Goal: Information Seeking & Learning: Understand process/instructions

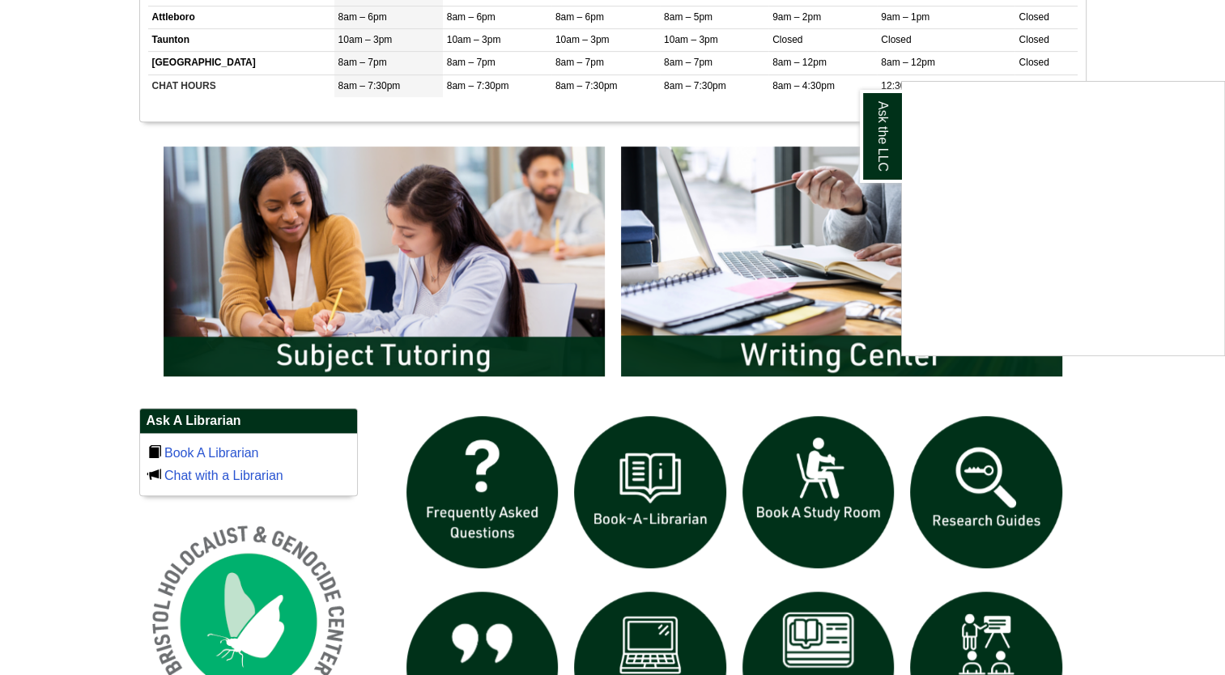
scroll to position [729, 0]
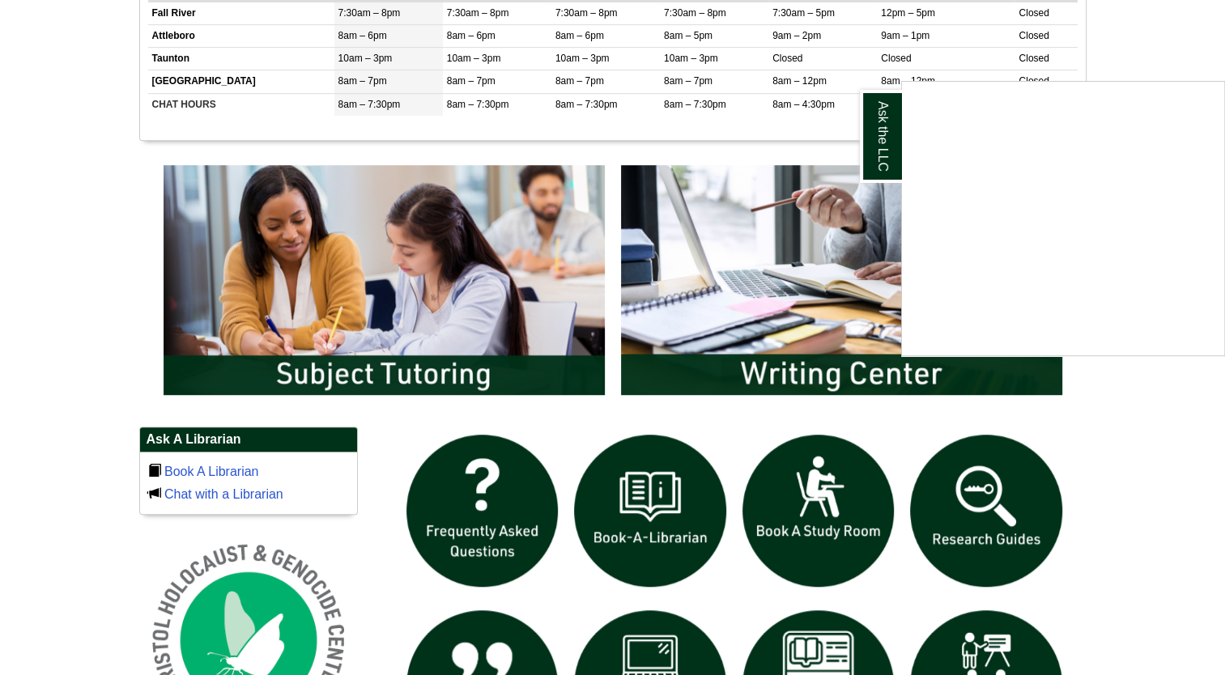
click at [791, 293] on div "Ask the LLC" at bounding box center [612, 337] width 1225 height 675
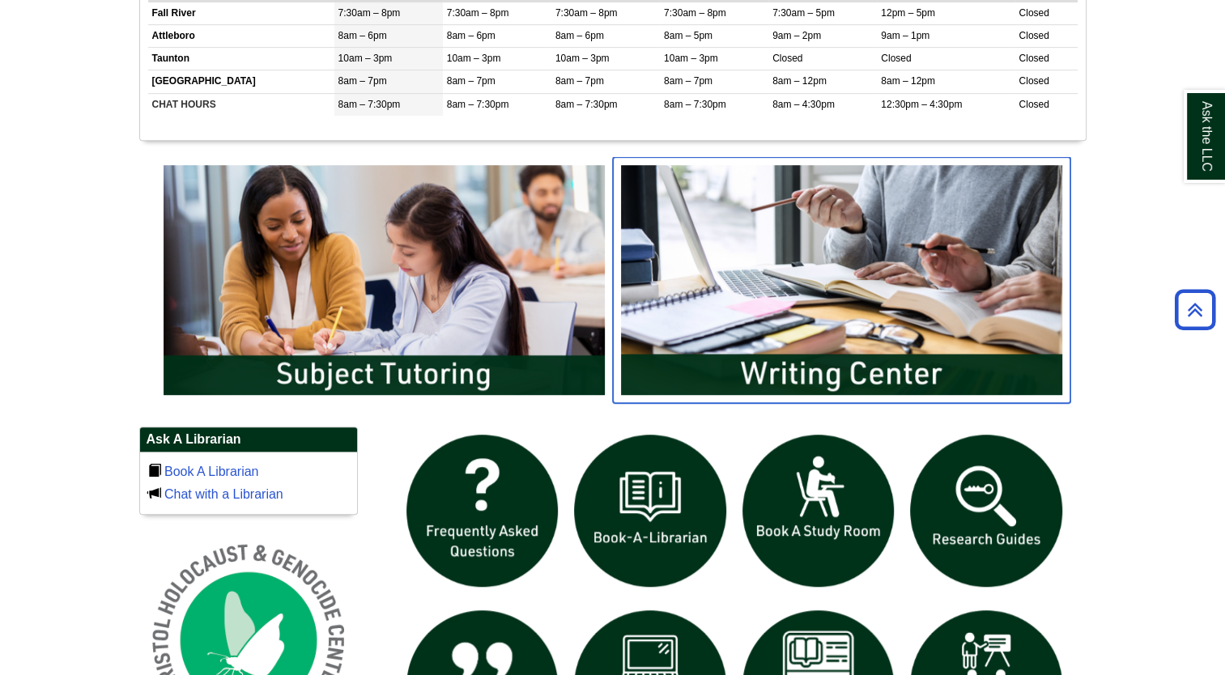
click at [791, 293] on img "slideshow" at bounding box center [842, 280] width 458 height 246
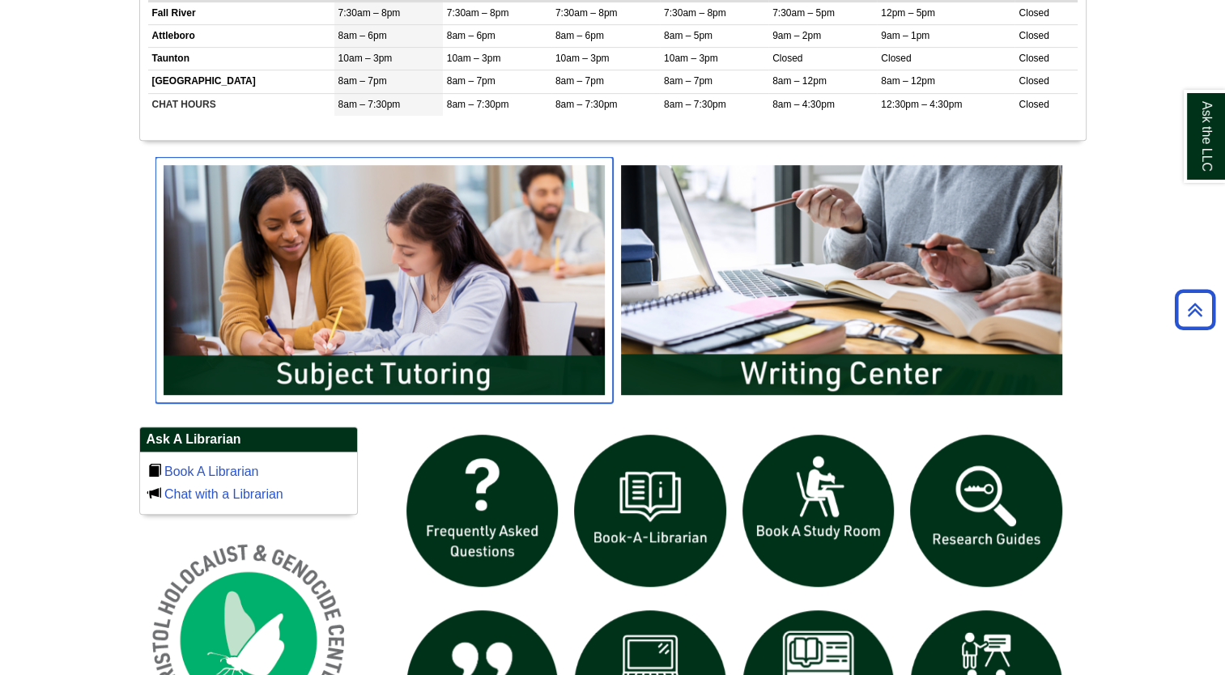
click at [386, 313] on img "slideshow" at bounding box center [385, 280] width 458 height 246
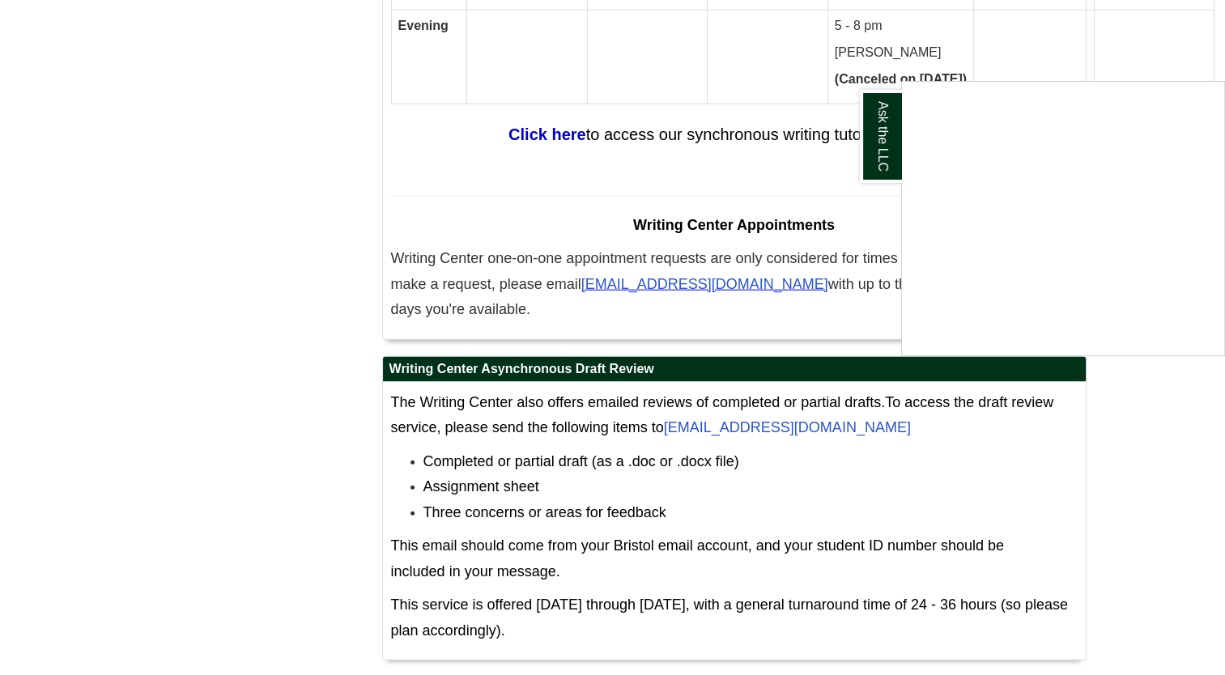
scroll to position [10131, 0]
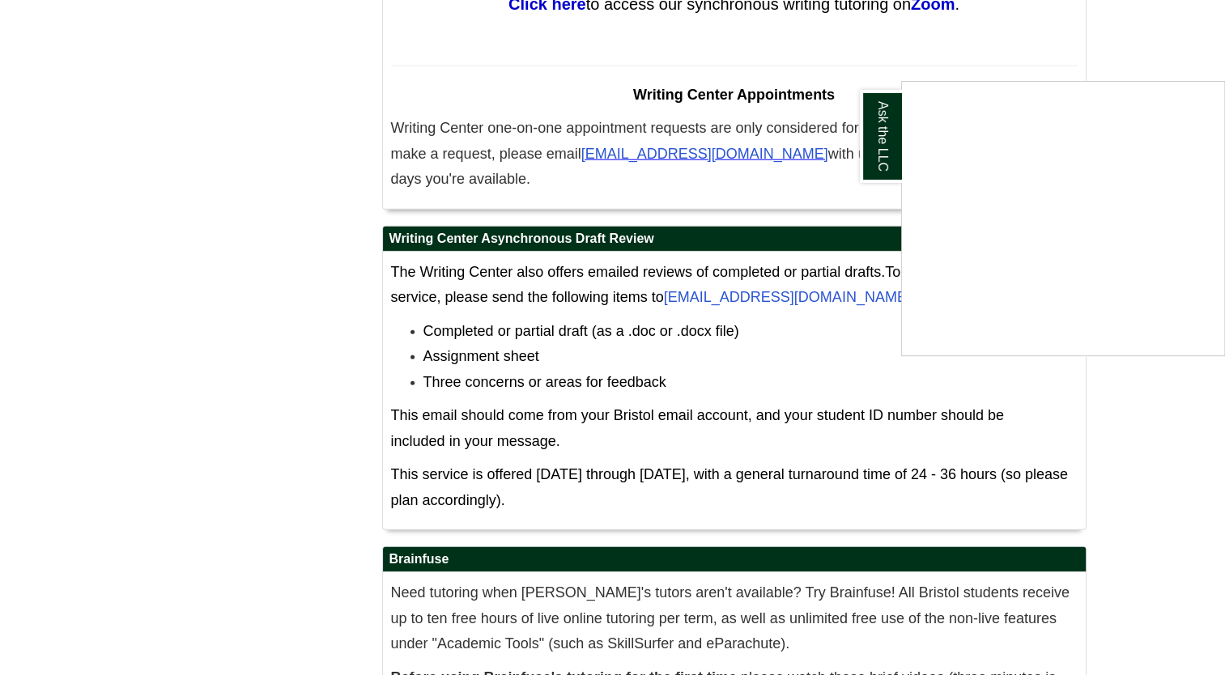
click at [645, 569] on div "Ask the LLC" at bounding box center [612, 337] width 1225 height 675
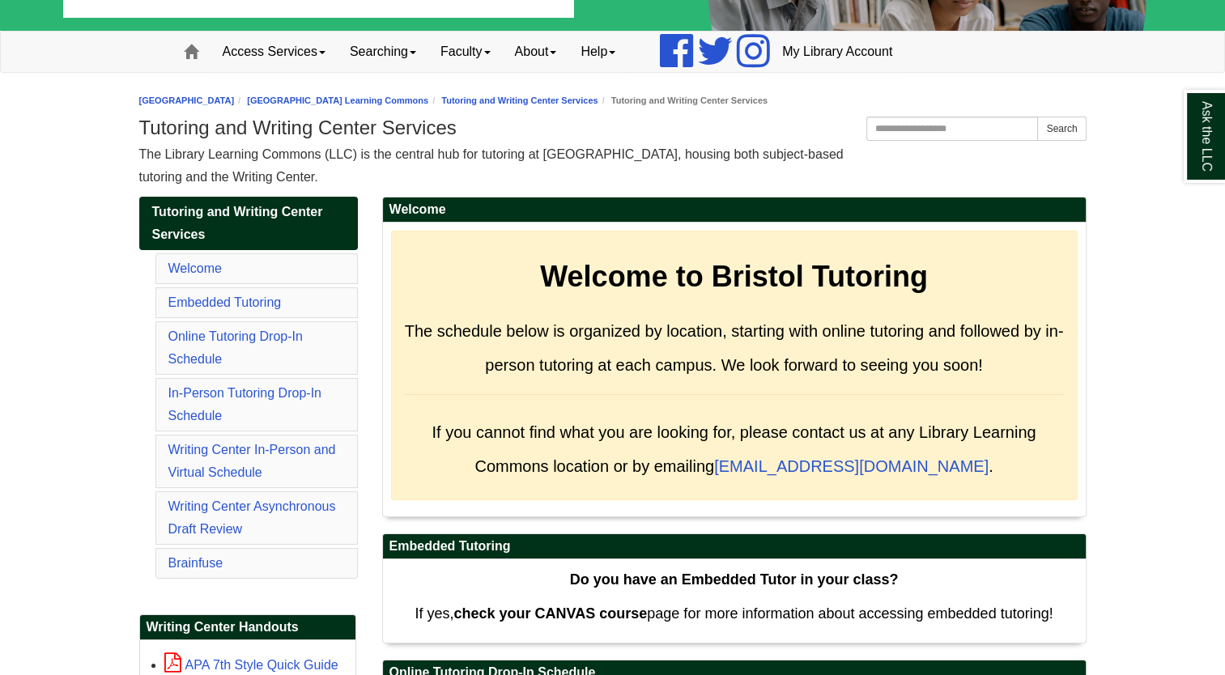
scroll to position [134, 0]
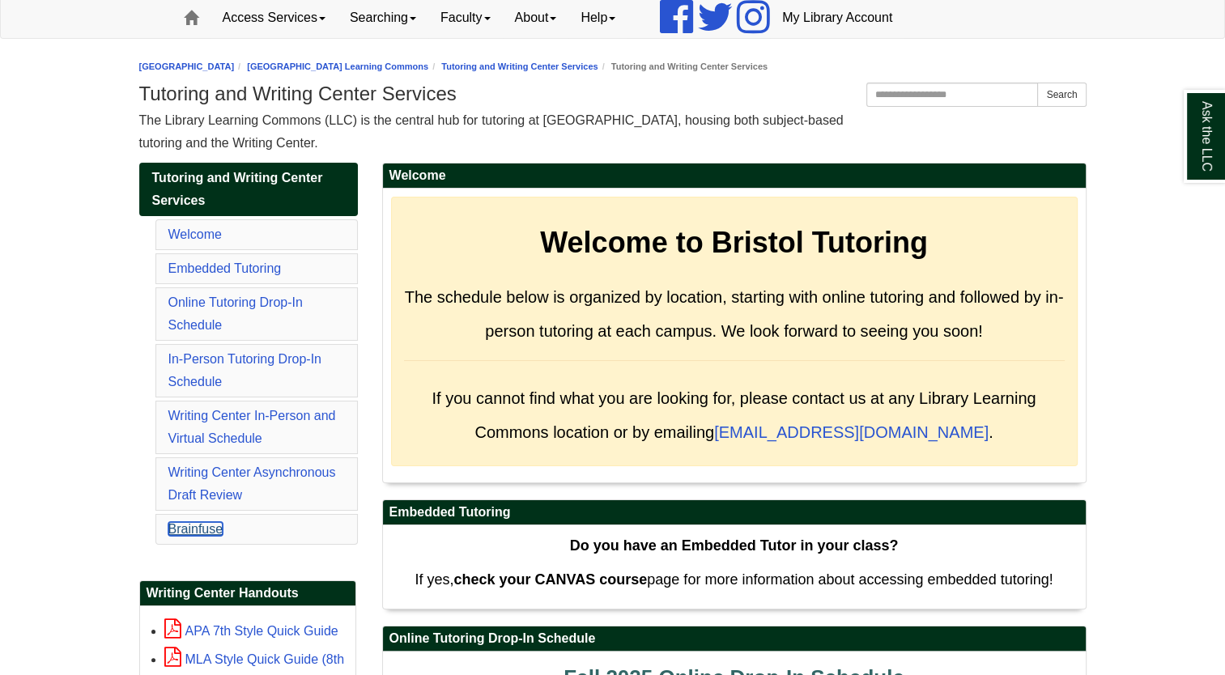
click at [185, 523] on link "Brainfuse" at bounding box center [195, 529] width 55 height 14
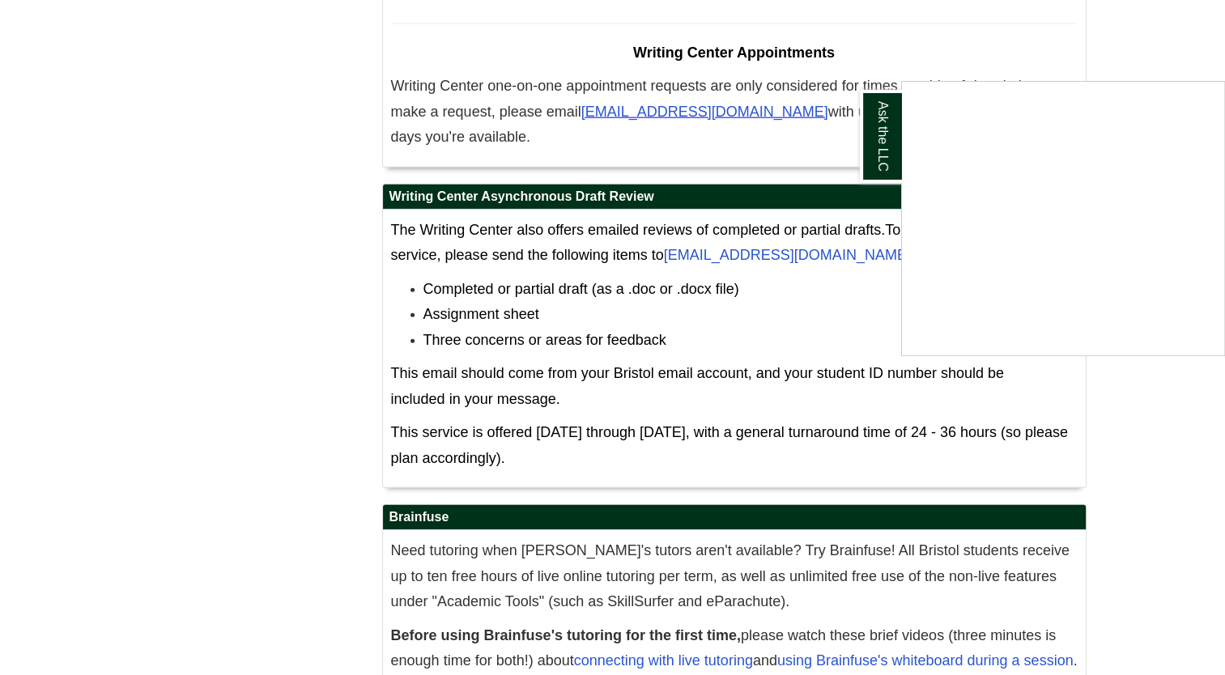
click at [936, 539] on div "Ask the LLC" at bounding box center [612, 337] width 1225 height 675
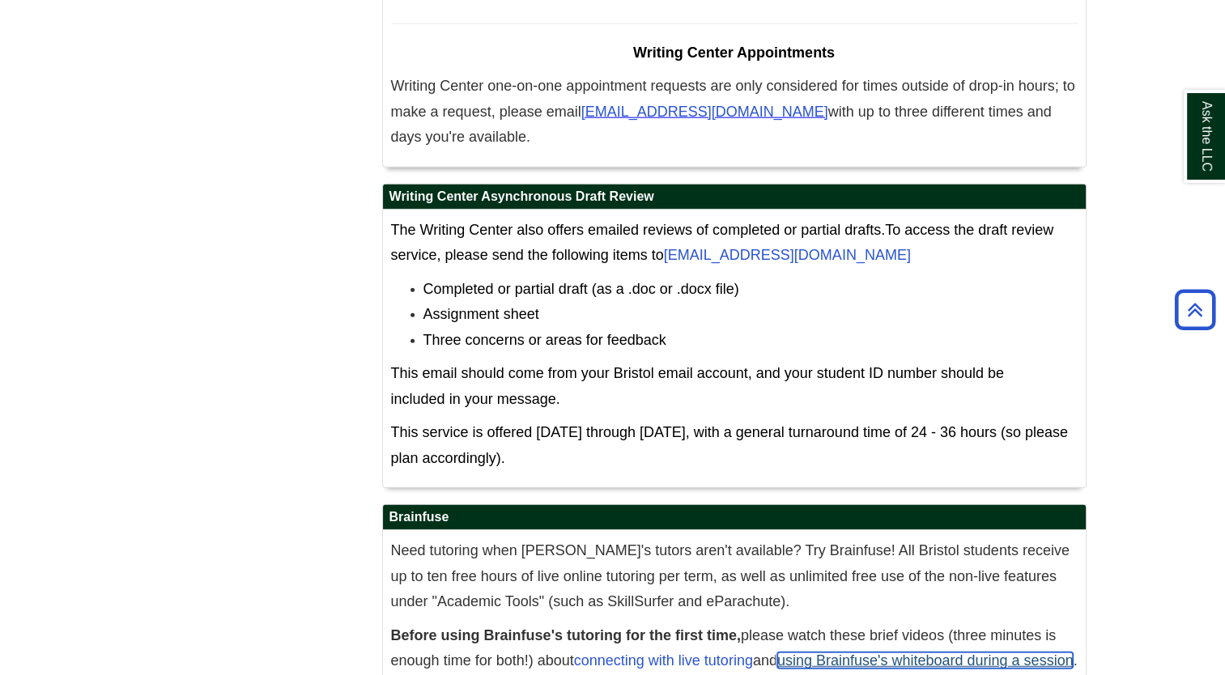
click at [941, 653] on link "using Brainfuse's whiteboard during a session" at bounding box center [926, 661] width 296 height 16
